Goal: Check status

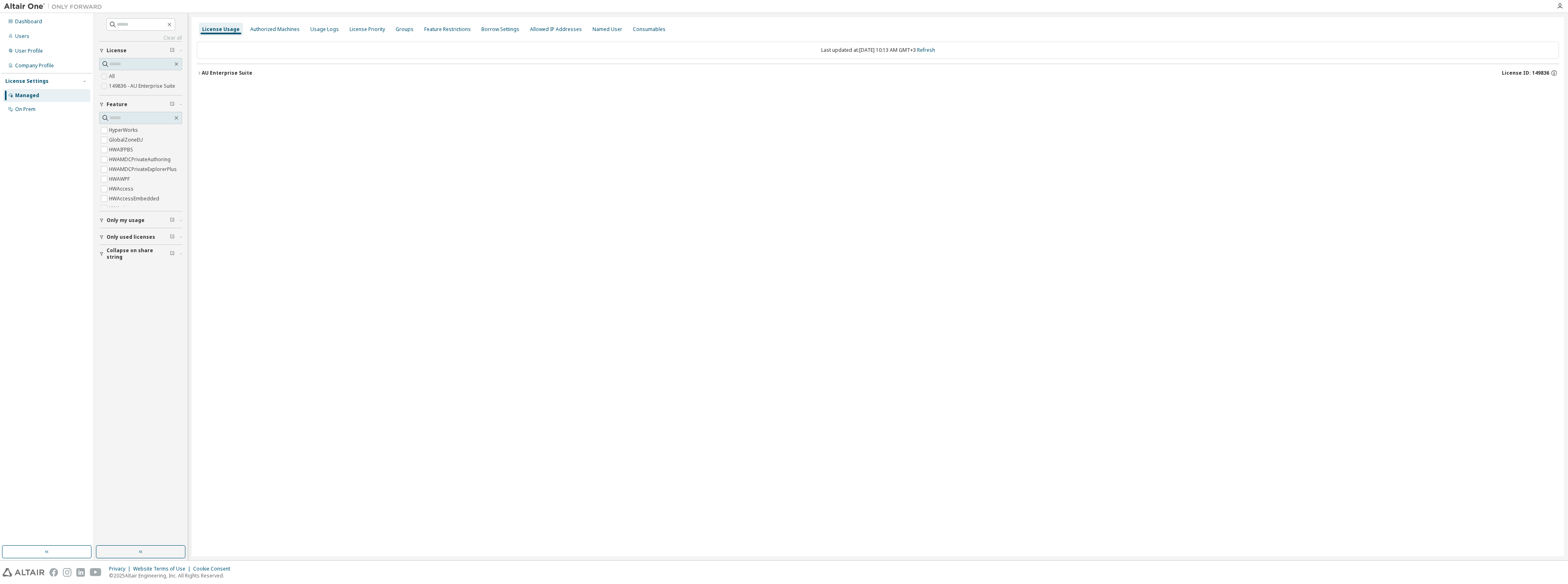
click at [200, 71] on icon "button" at bounding box center [199, 73] width 5 height 5
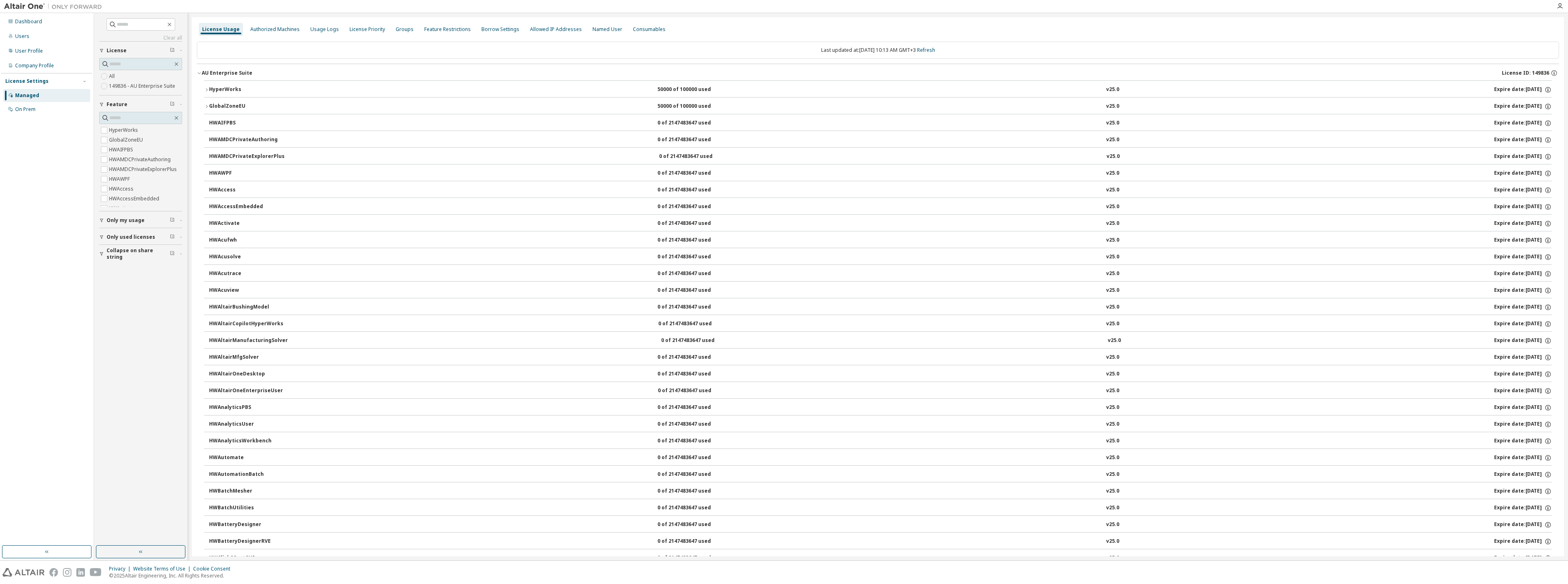
click at [237, 94] on button "HyperWorks 50000 of 100000 used v25.0 Expire date: [DATE]" at bounding box center [878, 90] width 1348 height 18
click at [236, 92] on div "HyperWorks" at bounding box center [245, 90] width 74 height 7
